Goal: Transaction & Acquisition: Purchase product/service

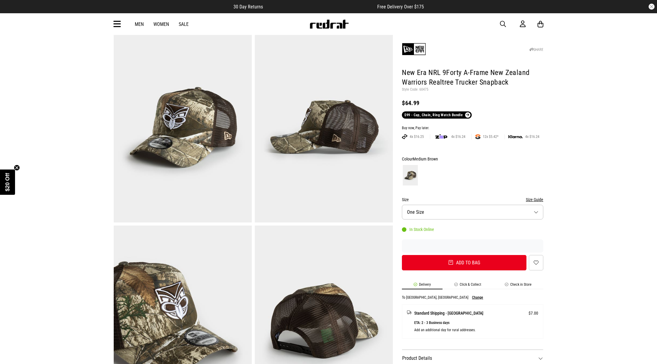
scroll to position [177, 0]
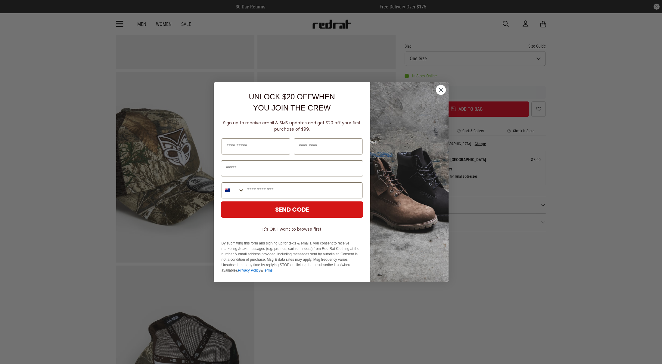
click at [442, 88] on circle "Close dialog" at bounding box center [440, 90] width 10 height 10
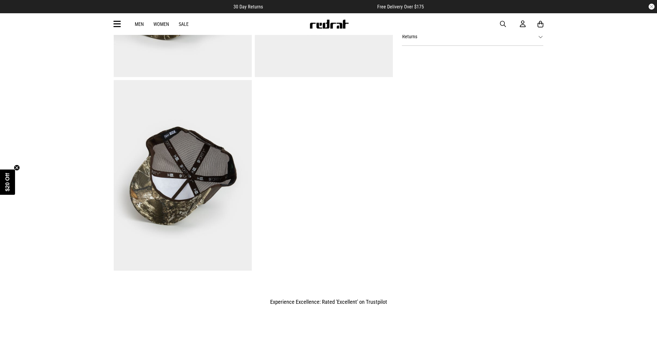
scroll to position [232, 0]
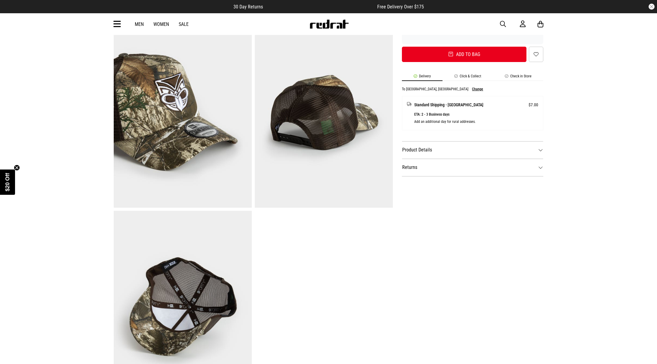
click at [522, 157] on dt "Product Details" at bounding box center [472, 149] width 141 height 17
click at [488, 212] on dt "Returns" at bounding box center [472, 220] width 141 height 17
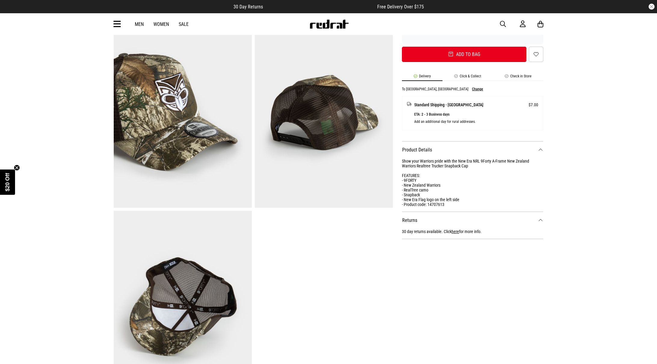
click at [486, 221] on dt "Returns" at bounding box center [472, 220] width 141 height 17
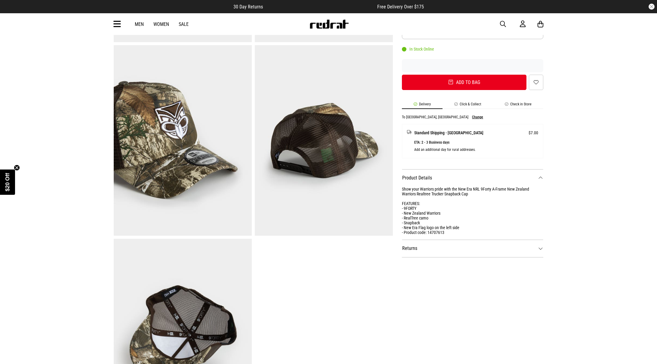
scroll to position [172, 0]
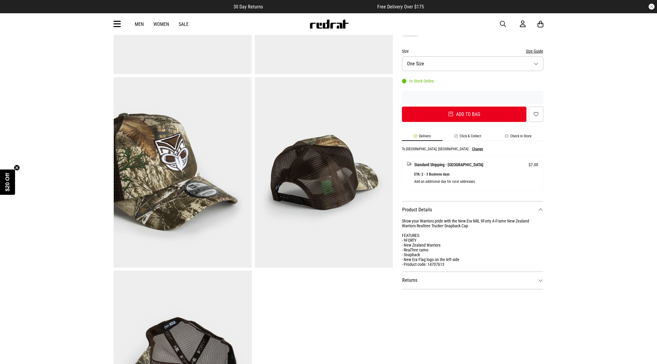
click at [468, 135] on li "Click & Collect" at bounding box center [468, 137] width 51 height 7
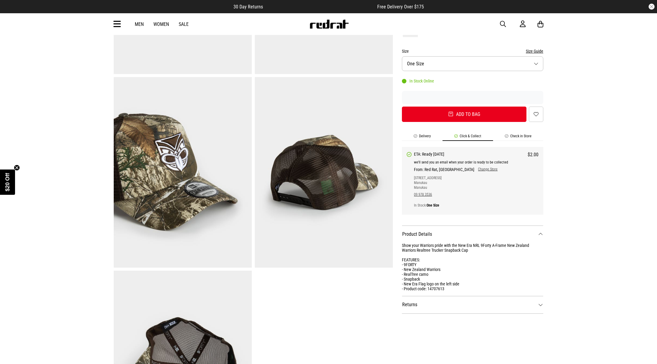
click at [526, 139] on li "Check in Store" at bounding box center [518, 137] width 50 height 7
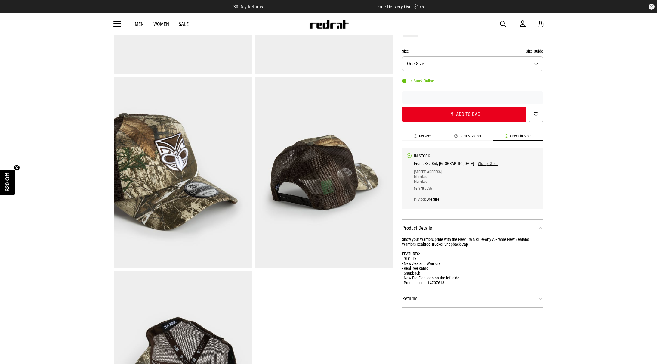
click at [474, 163] on link "Change Store" at bounding box center [485, 164] width 23 height 4
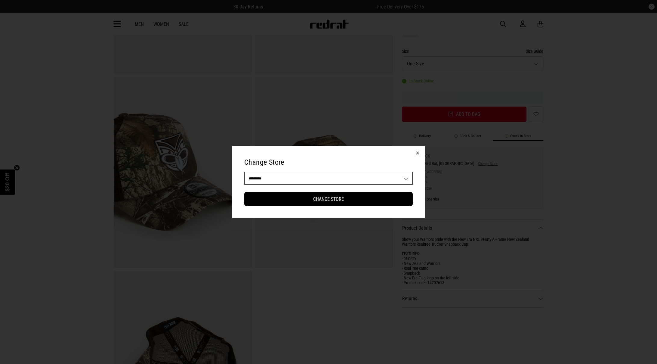
click at [370, 176] on select "**********" at bounding box center [329, 178] width 168 height 12
select select "**"
click at [245, 172] on select "**********" at bounding box center [329, 178] width 168 height 12
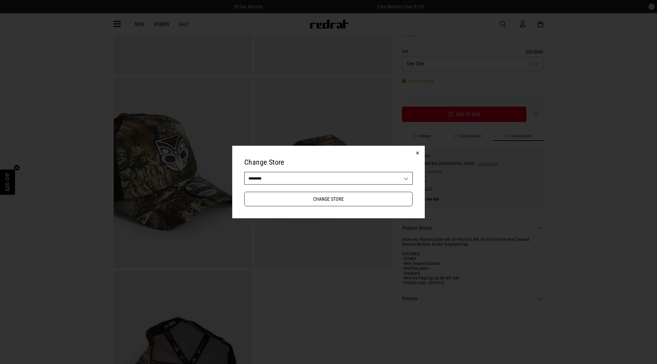
click at [343, 201] on button "Change Store" at bounding box center [328, 199] width 168 height 14
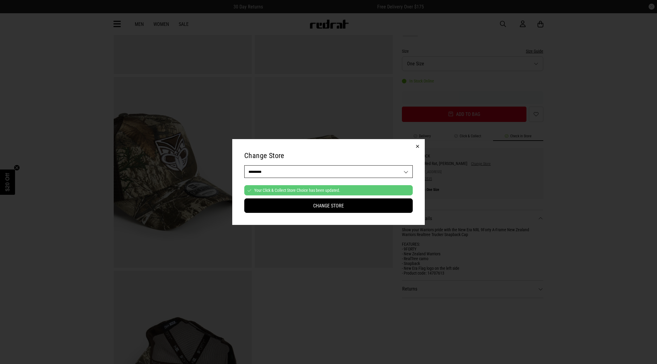
click at [417, 146] on button "button" at bounding box center [417, 146] width 14 height 14
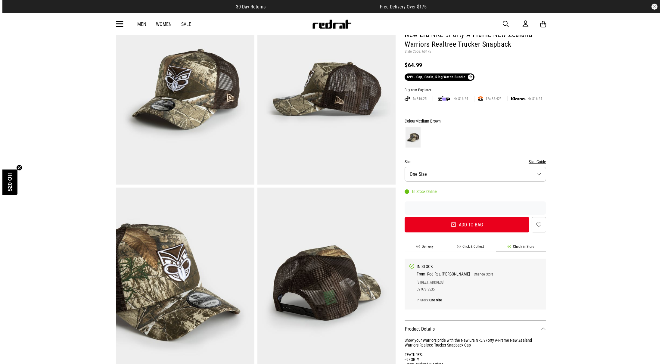
scroll to position [0, 0]
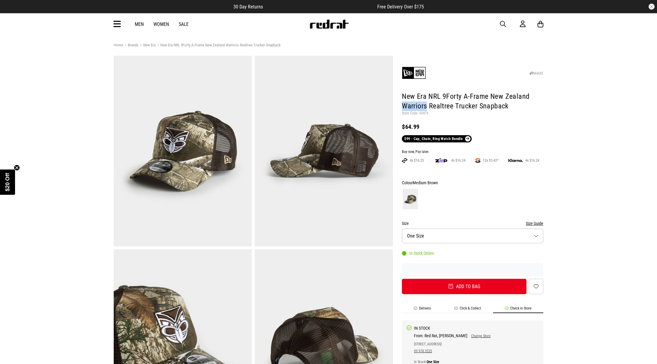
drag, startPoint x: 400, startPoint y: 105, endPoint x: 425, endPoint y: 106, distance: 25.0
click at [425, 106] on div "SHARE New Era NRL 9Forty A-Frame New Zealand Warriors Realtree Trucker Snapback…" at bounding box center [468, 346] width 150 height 580
copy h1 "Warriors"
click at [505, 24] on span "button" at bounding box center [503, 23] width 6 height 7
click at [276, 28] on input "search" at bounding box center [313, 24] width 181 height 12
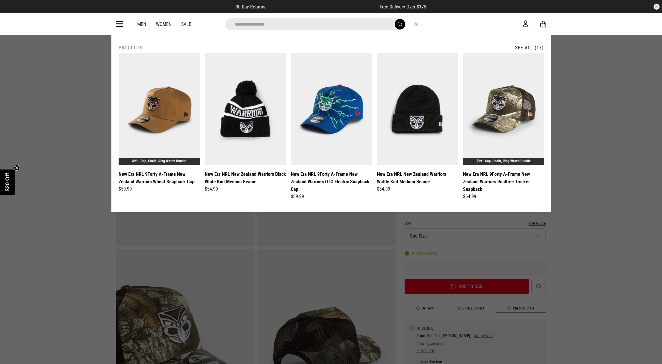
type input "**********"
click at [394, 19] on button "submit" at bounding box center [399, 24] width 11 height 11
